Goal: Task Accomplishment & Management: Complete application form

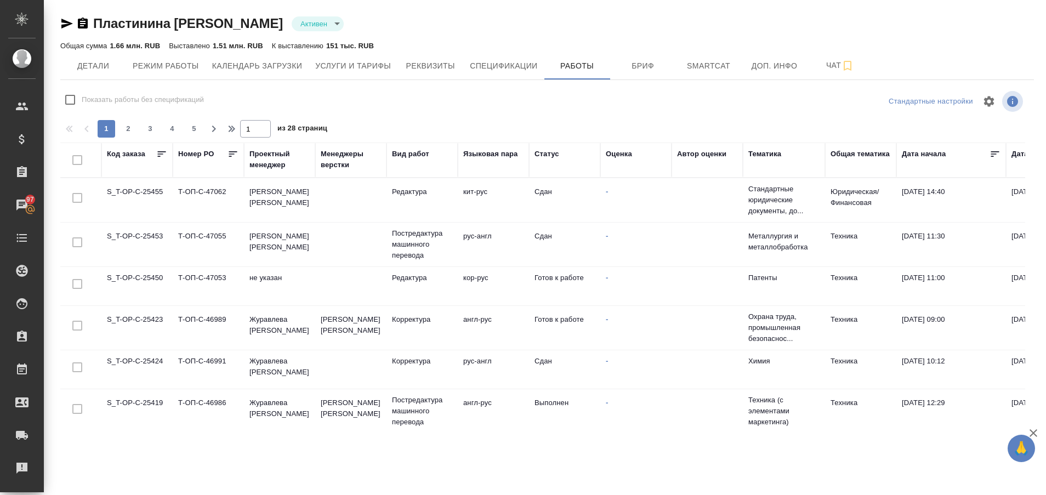
click at [126, 278] on td "S_T-OP-C-25450" at bounding box center [136, 286] width 71 height 38
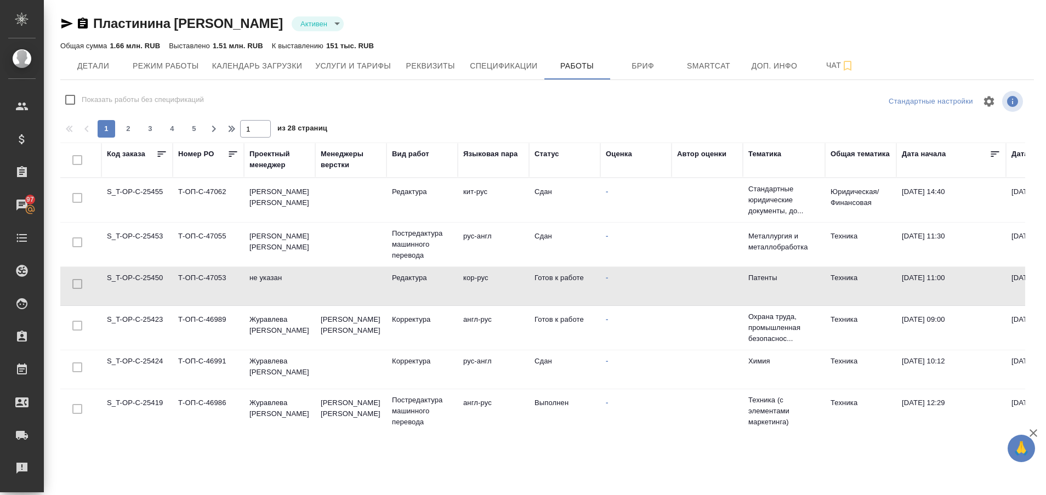
click at [126, 278] on td "S_T-OP-C-25450" at bounding box center [136, 286] width 71 height 38
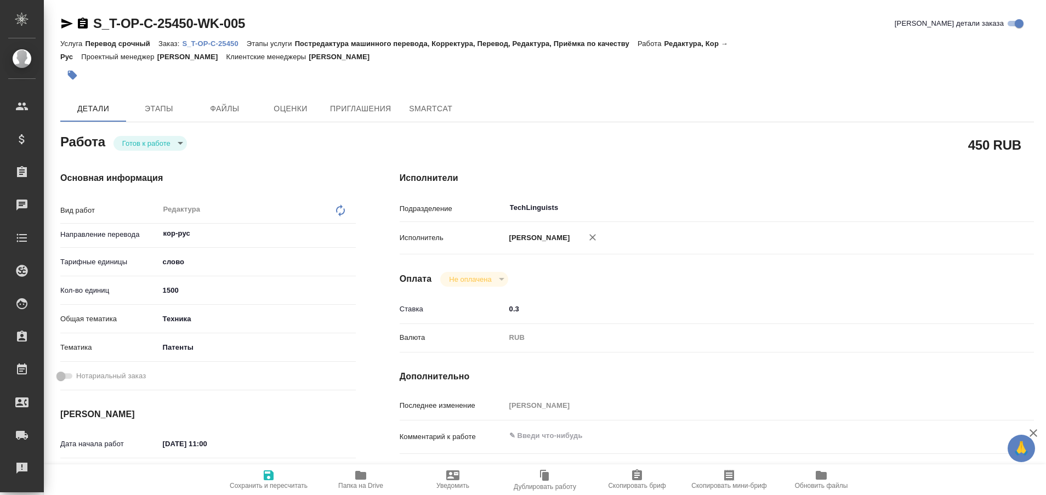
type textarea "x"
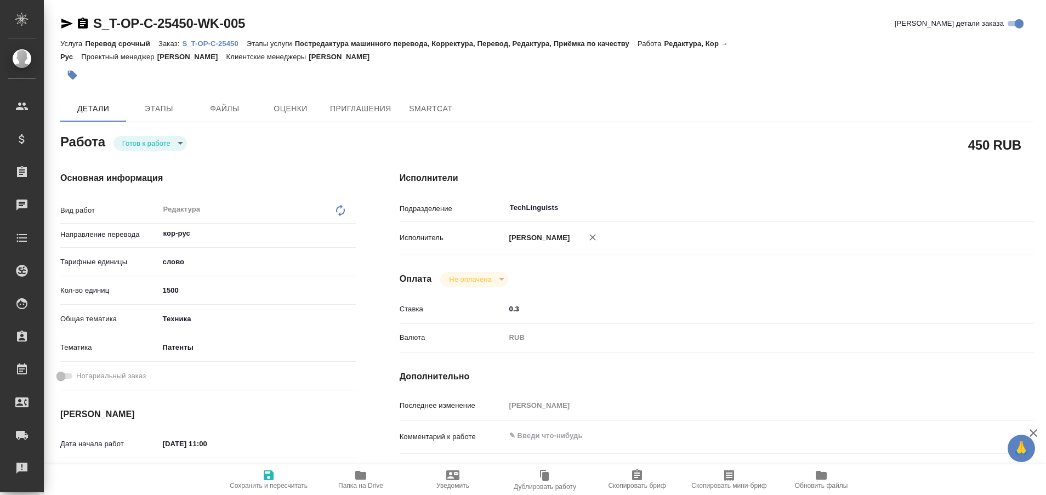
type textarea "x"
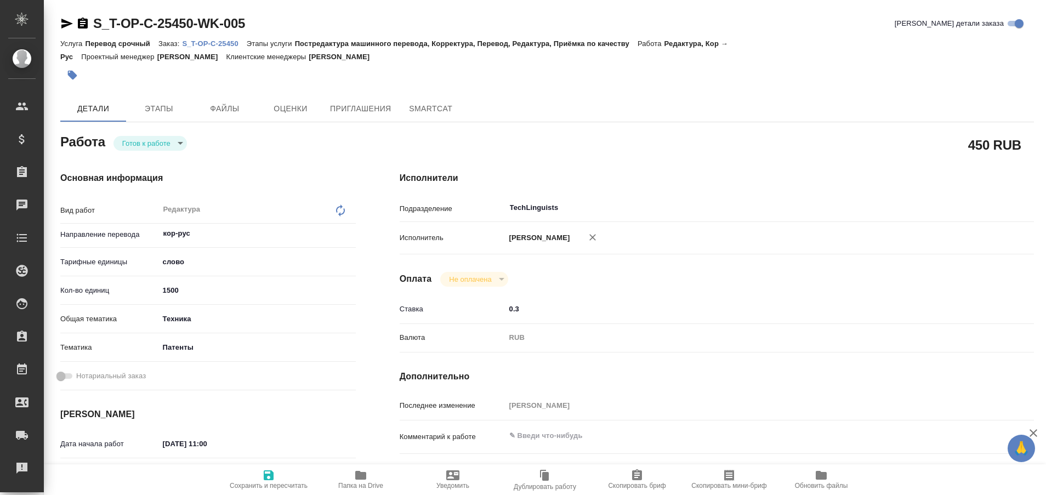
type textarea "x"
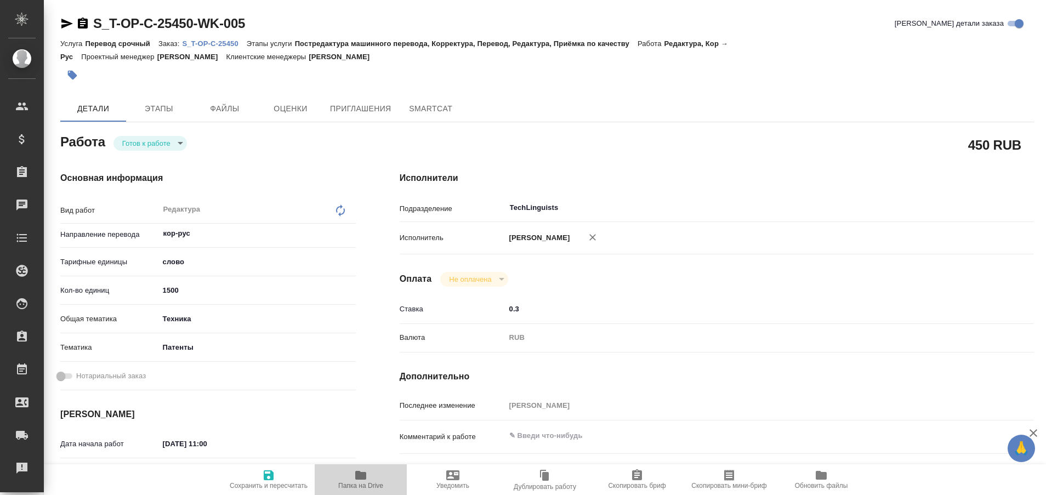
click at [362, 479] on icon "button" at bounding box center [360, 475] width 11 height 9
type textarea "x"
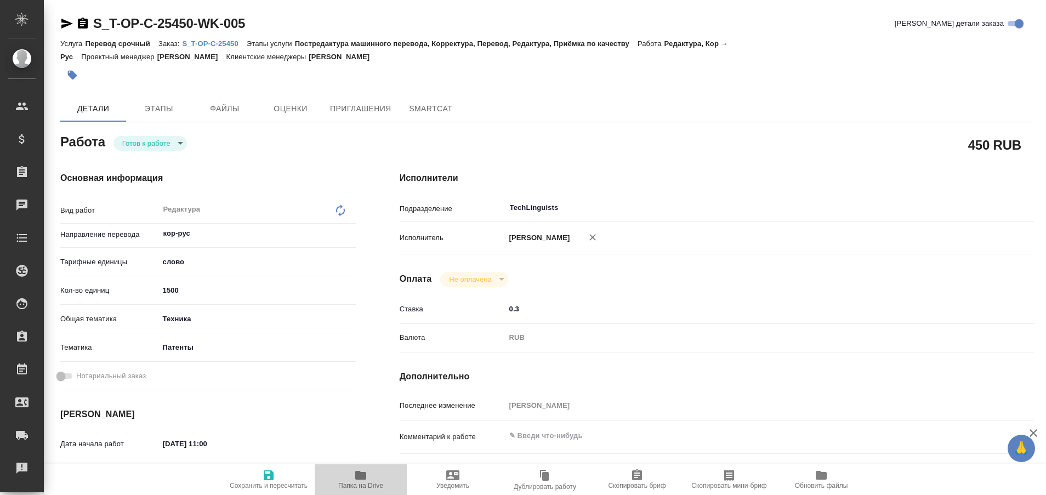
type textarea "x"
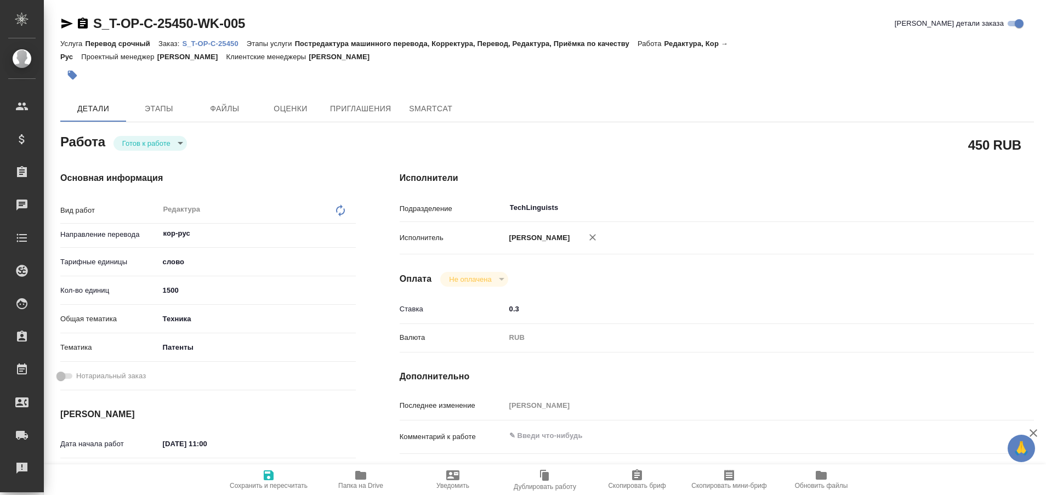
type textarea "x"
click at [228, 39] on p "S_T-OP-C-25450" at bounding box center [214, 43] width 64 height 8
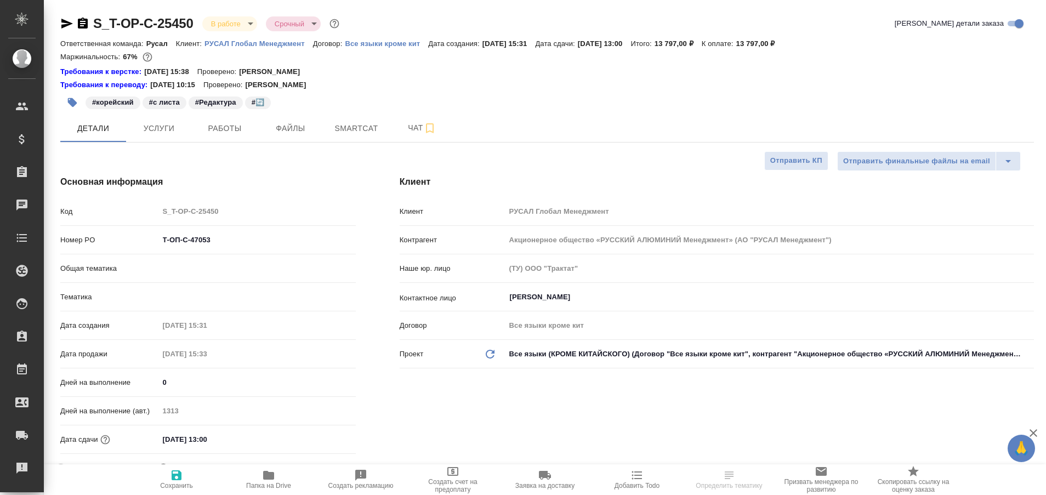
select select "RU"
type input "Русал"
type input "[PERSON_NAME] [PERSON_NAME]"
type input "Журавлева [PERSON_NAME]"
click at [65, 21] on icon "button" at bounding box center [67, 24] width 12 height 10
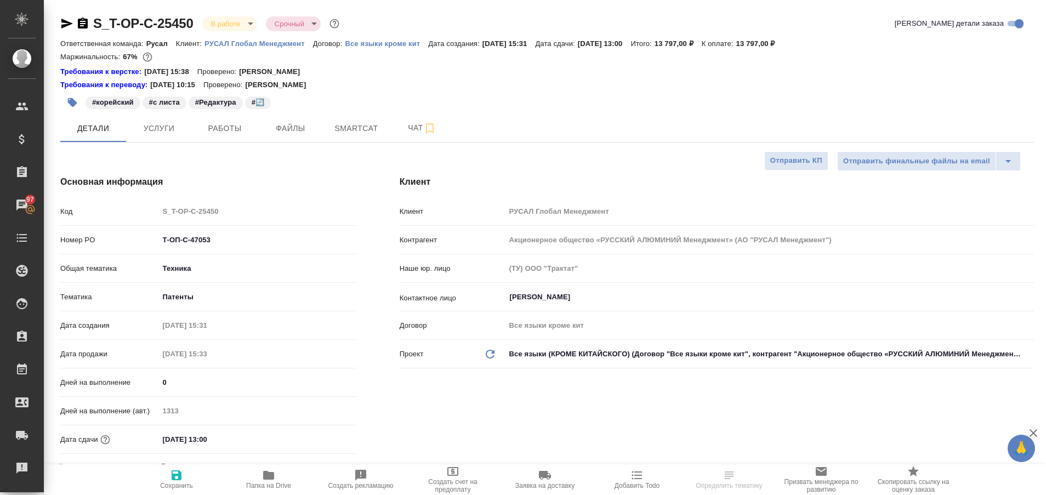
select select "RU"
type textarea "x"
